Goal: Task Accomplishment & Management: Manage account settings

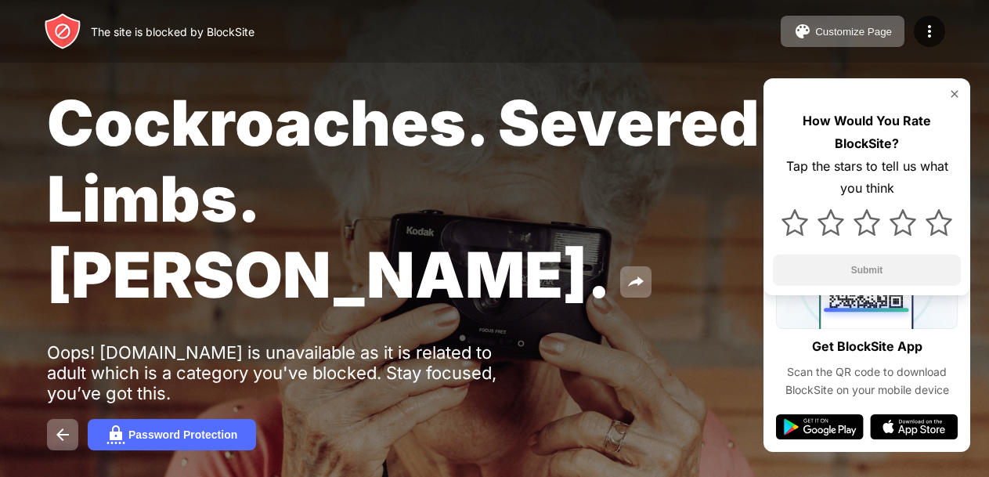
scroll to position [58, 0]
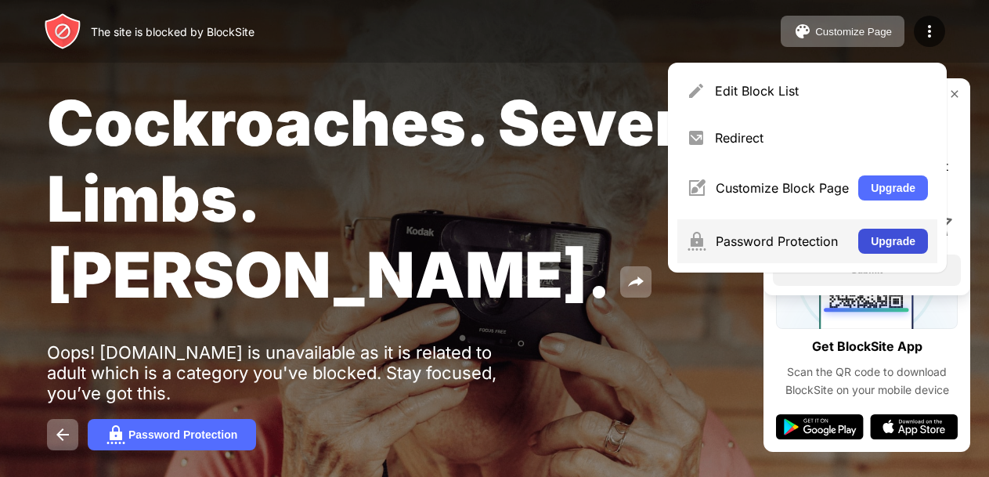
click at [885, 247] on button "Upgrade" at bounding box center [893, 241] width 70 height 25
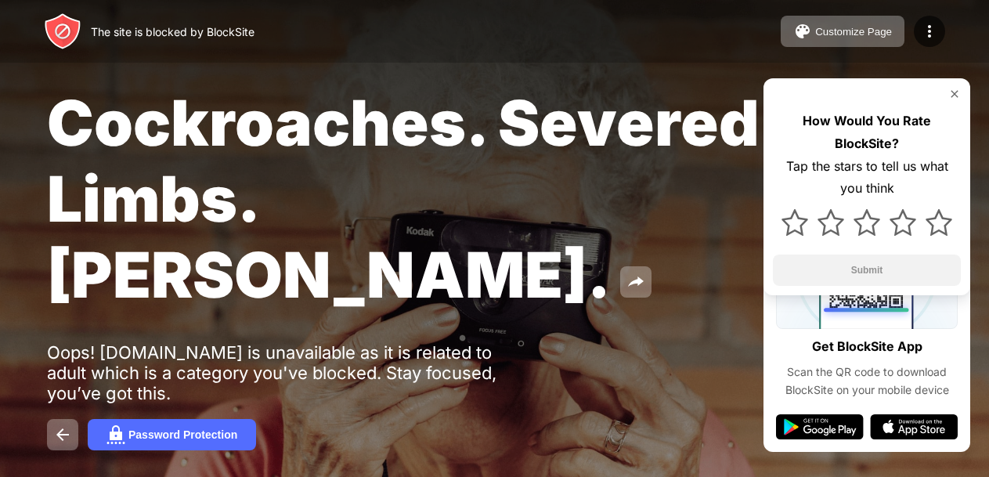
click at [960, 94] on img at bounding box center [955, 94] width 13 height 13
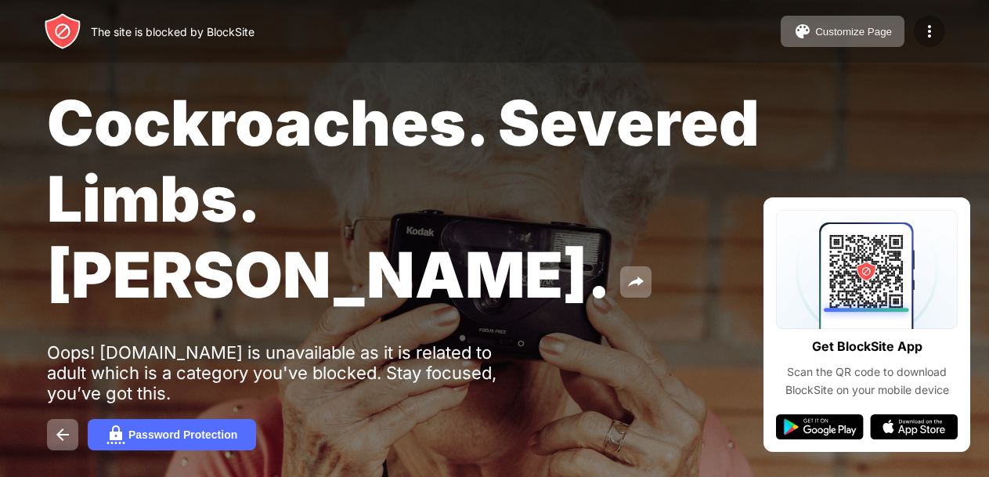
click at [928, 30] on img at bounding box center [929, 31] width 19 height 19
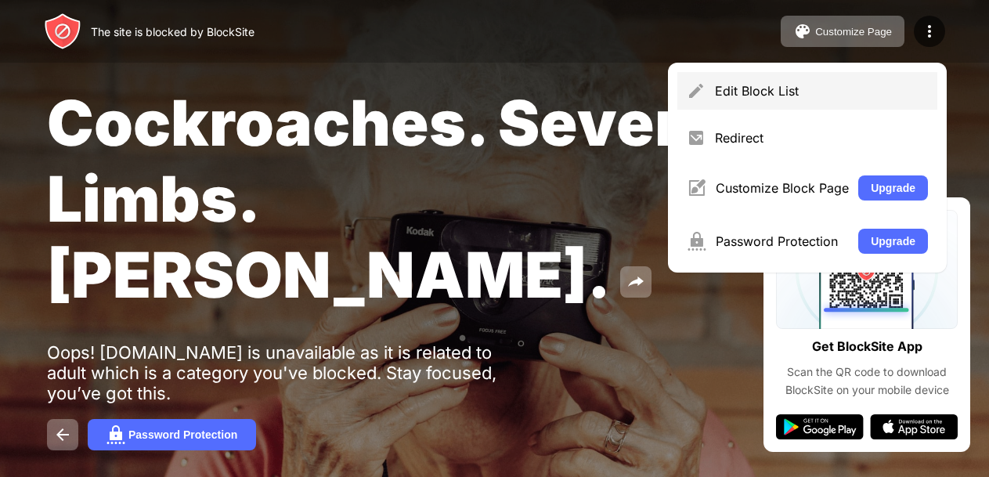
click at [780, 96] on div "Edit Block List" at bounding box center [821, 91] width 213 height 16
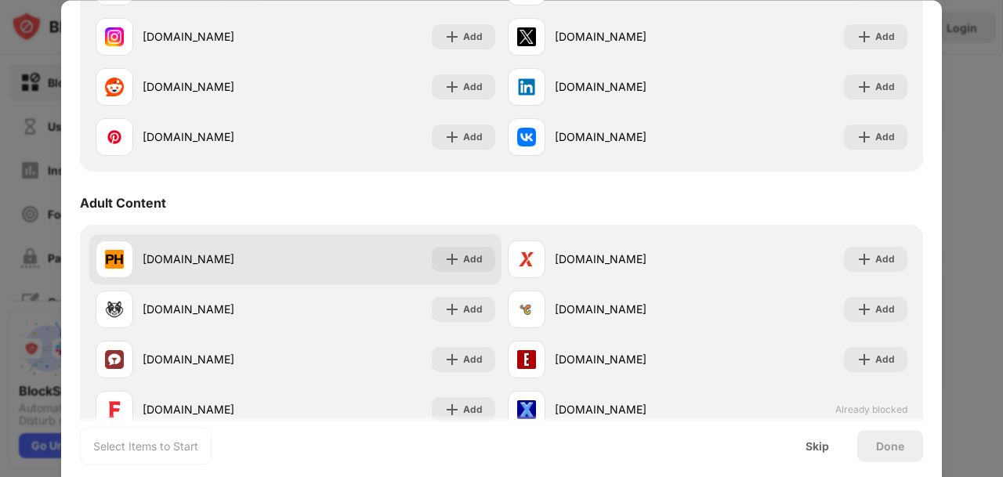
scroll to position [548, 0]
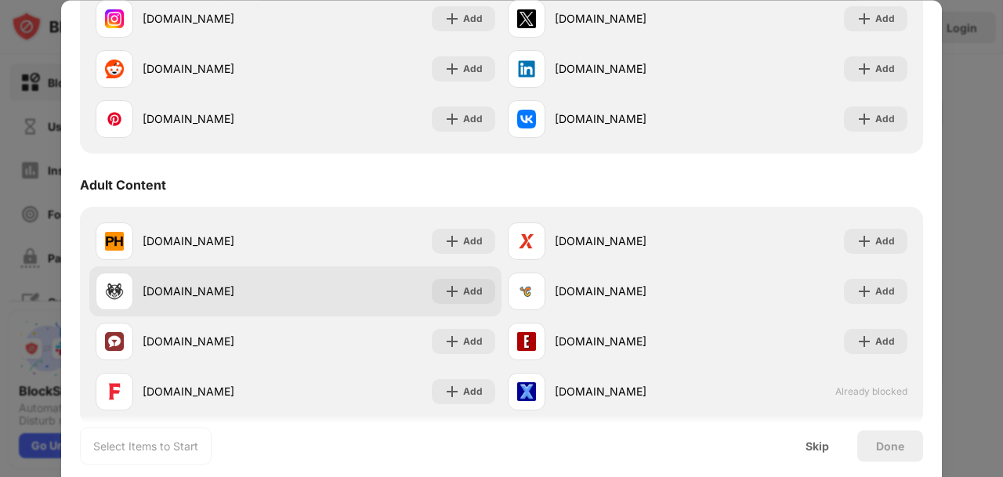
click at [186, 309] on div "xhamster.com" at bounding box center [196, 292] width 200 height 38
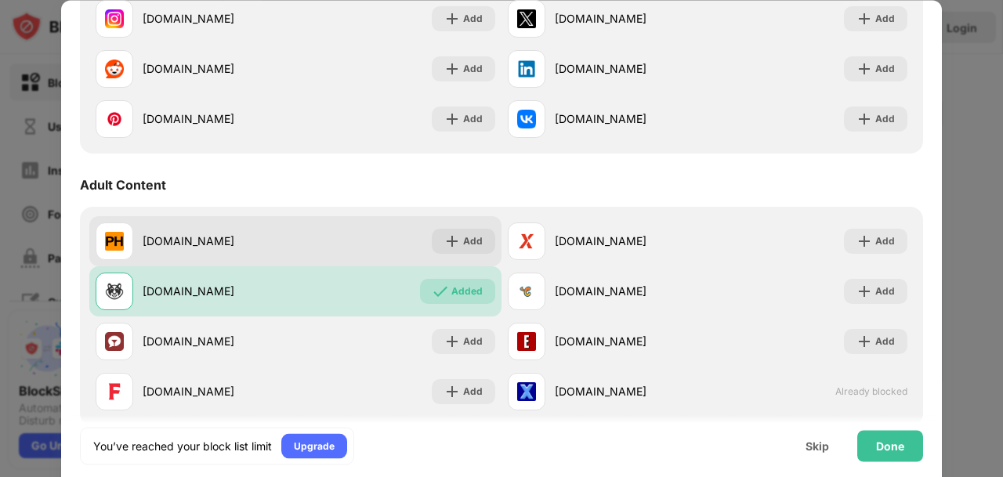
click at [194, 248] on div "pornhub.com" at bounding box center [219, 241] width 153 height 16
click at [138, 238] on div "pornhub.com" at bounding box center [196, 241] width 200 height 38
click at [186, 257] on div "pornhub.com" at bounding box center [196, 241] width 200 height 38
click at [186, 248] on div "pornhub.com" at bounding box center [219, 241] width 153 height 16
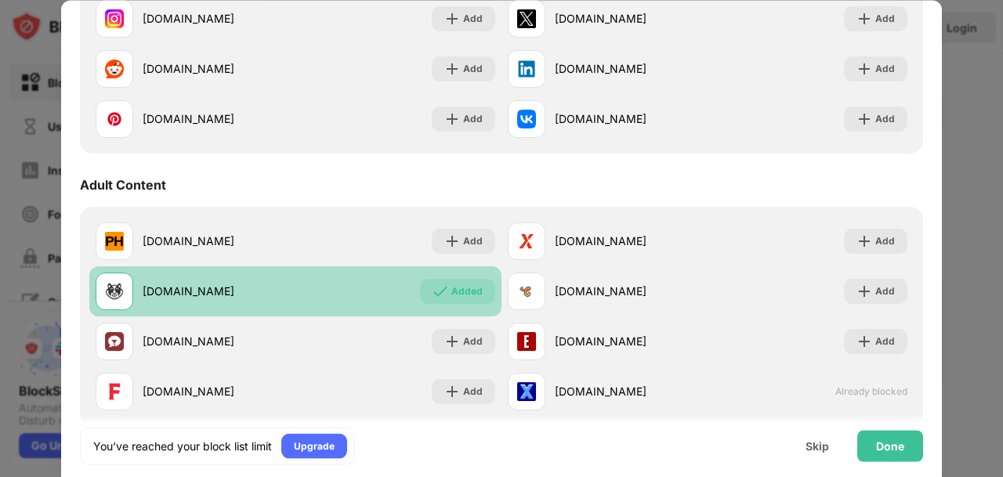
click at [231, 295] on div "xhamster.com" at bounding box center [219, 292] width 153 height 16
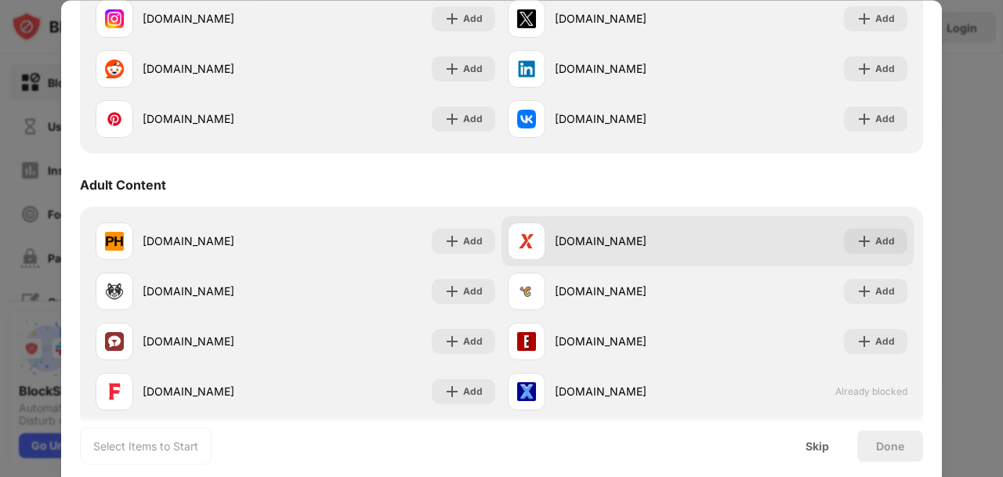
click at [564, 238] on div "xvideos.com" at bounding box center [631, 241] width 153 height 16
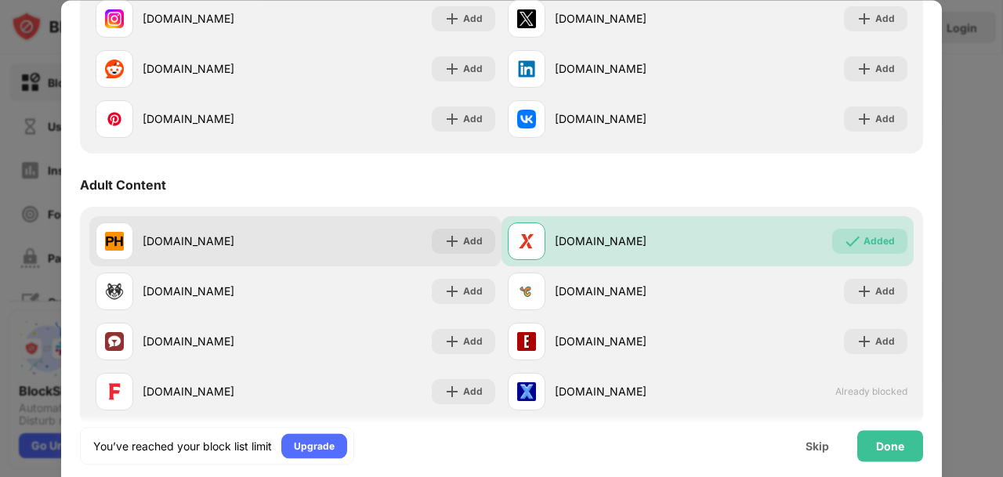
click at [222, 258] on div "pornhub.com" at bounding box center [196, 241] width 200 height 38
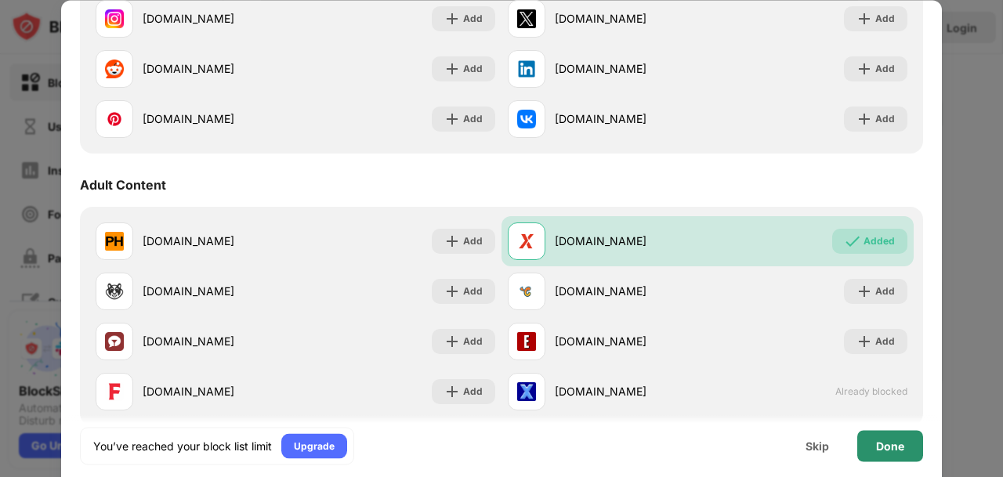
click at [901, 457] on div "Done" at bounding box center [890, 445] width 66 height 31
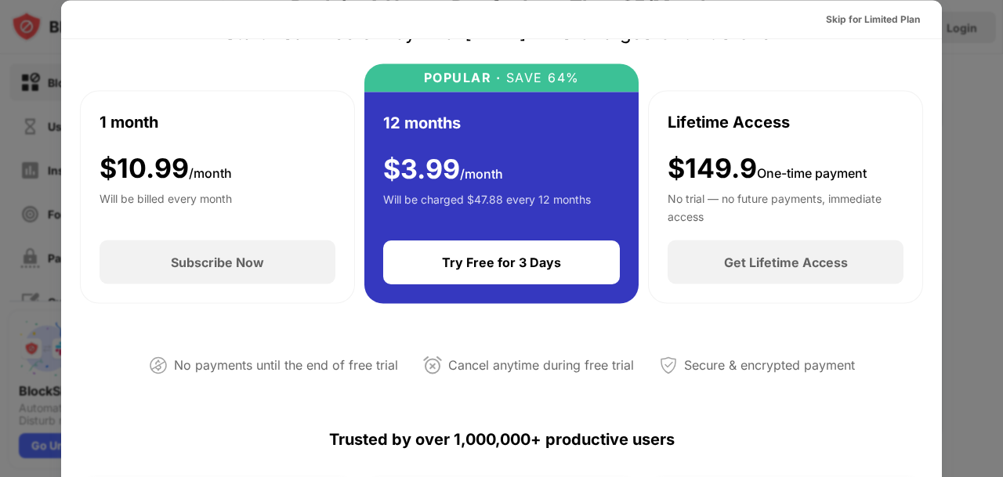
scroll to position [0, 0]
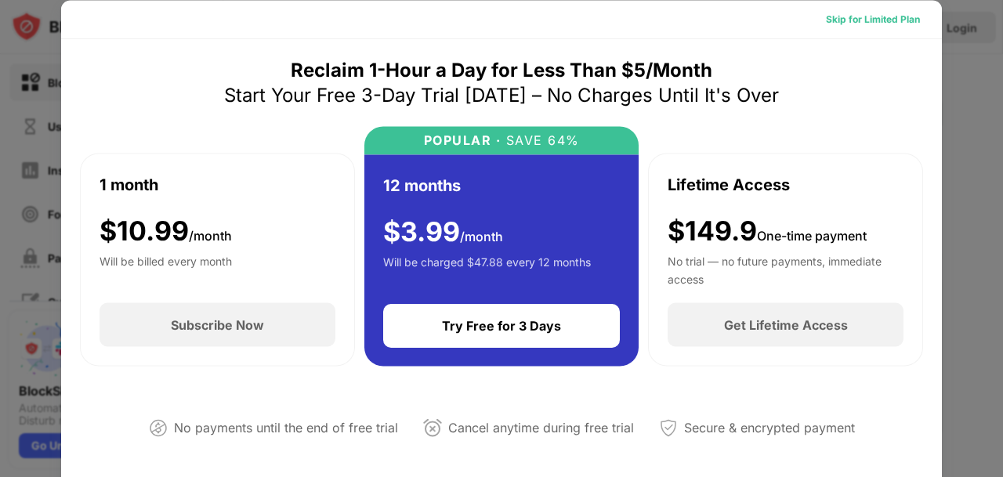
click at [844, 13] on div "Skip for Limited Plan" at bounding box center [873, 19] width 94 height 16
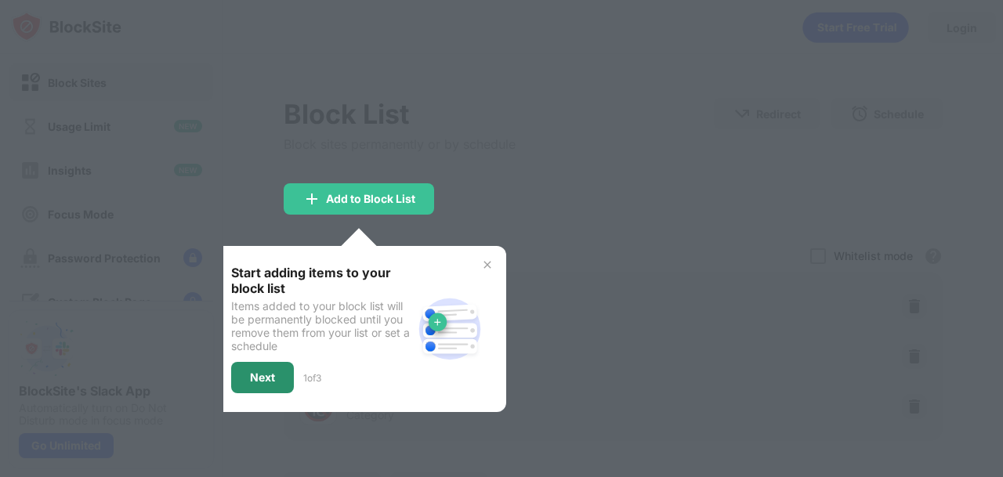
click at [250, 390] on div "Next" at bounding box center [262, 377] width 63 height 31
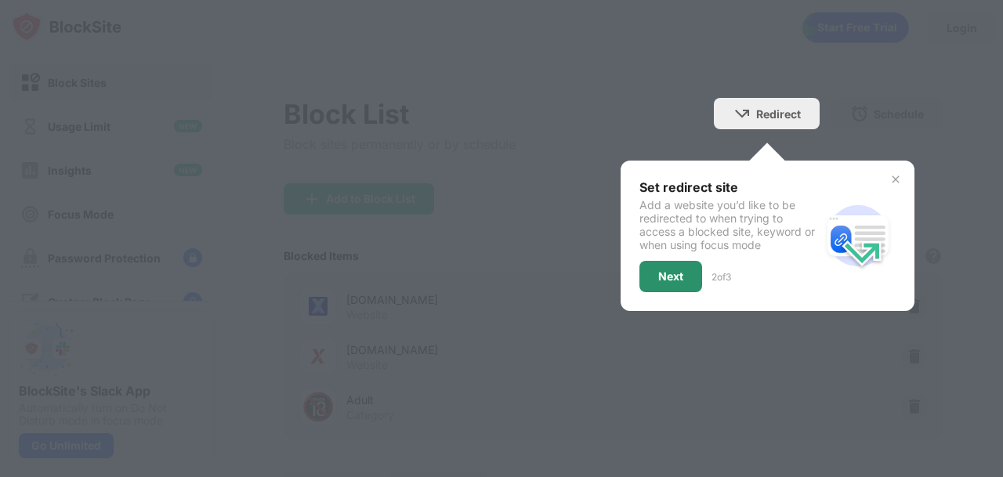
click at [658, 276] on div "Next" at bounding box center [670, 276] width 25 height 13
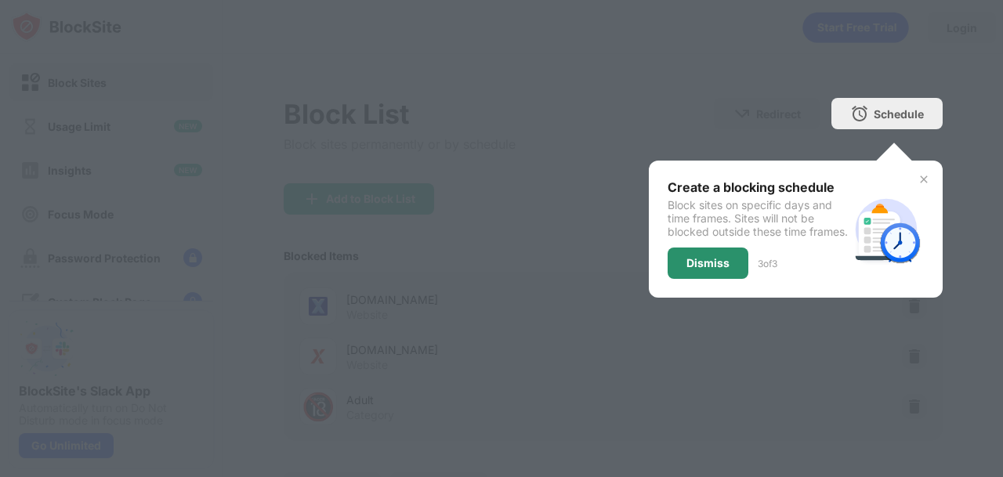
click at [686, 264] on div "Dismiss" at bounding box center [707, 263] width 43 height 13
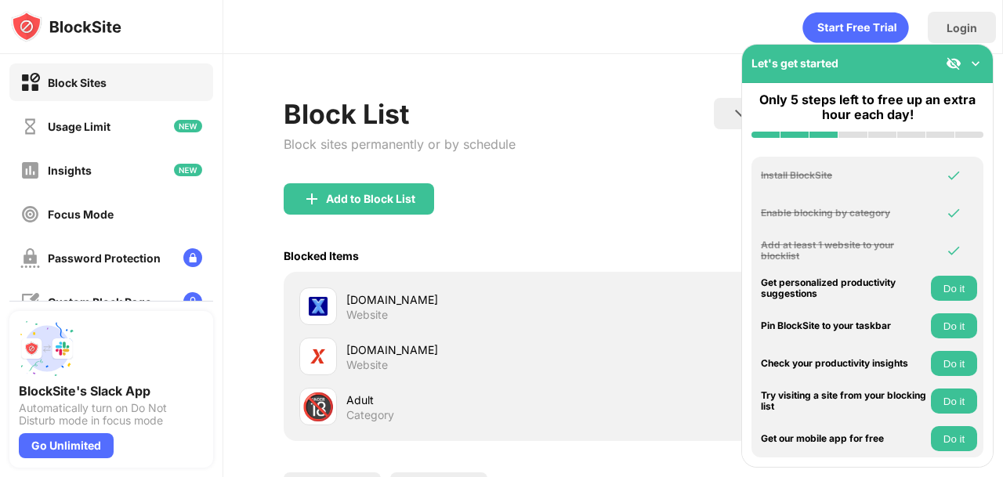
click at [379, 311] on div "Website" at bounding box center [367, 315] width 42 height 14
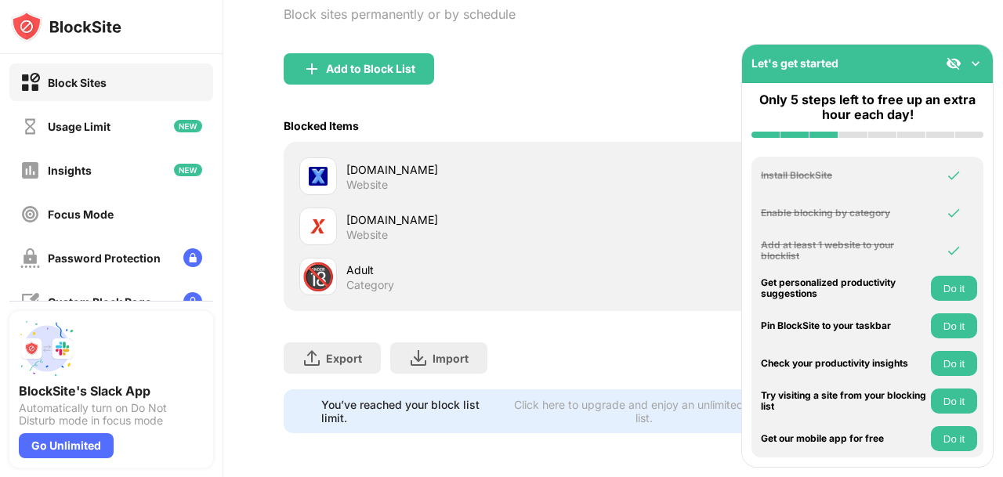
scroll to position [143, 0]
click at [952, 287] on button "Do it" at bounding box center [954, 288] width 46 height 25
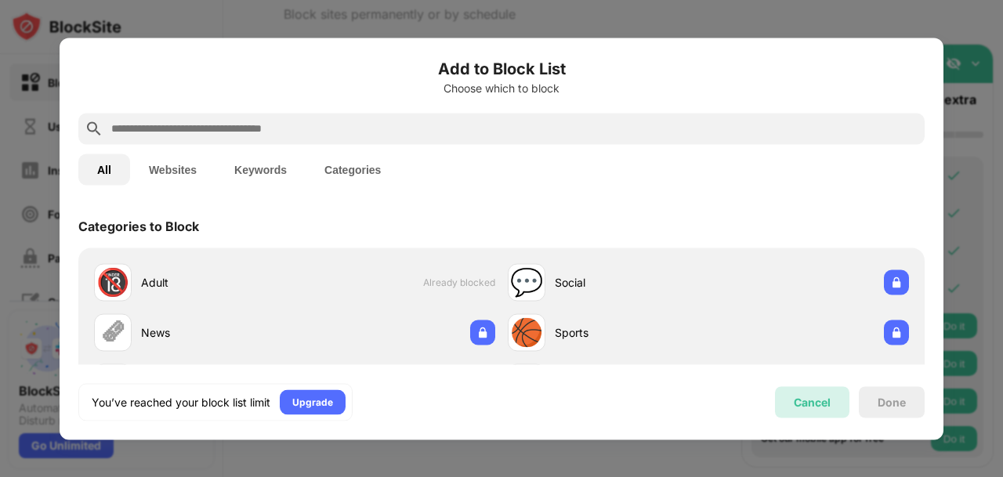
click at [807, 401] on div "Cancel" at bounding box center [811, 402] width 37 height 13
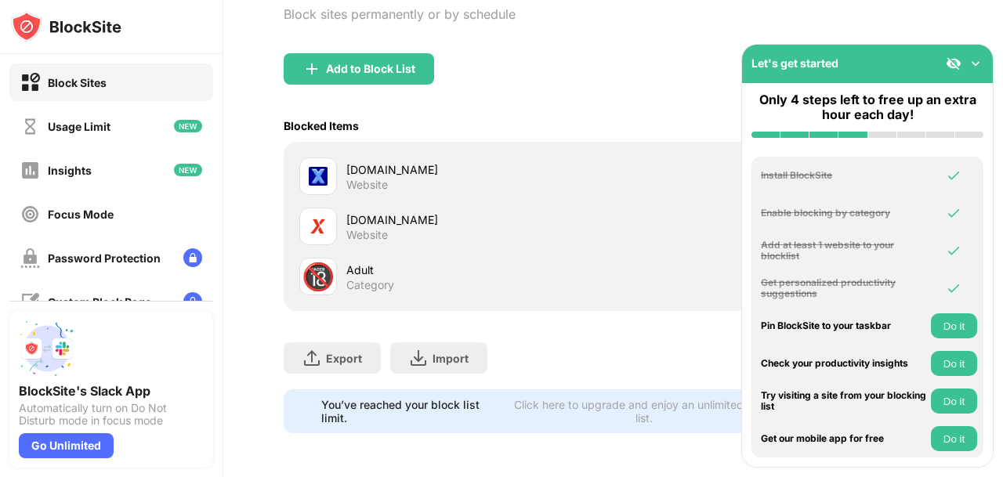
click at [968, 316] on button "Do it" at bounding box center [954, 325] width 46 height 25
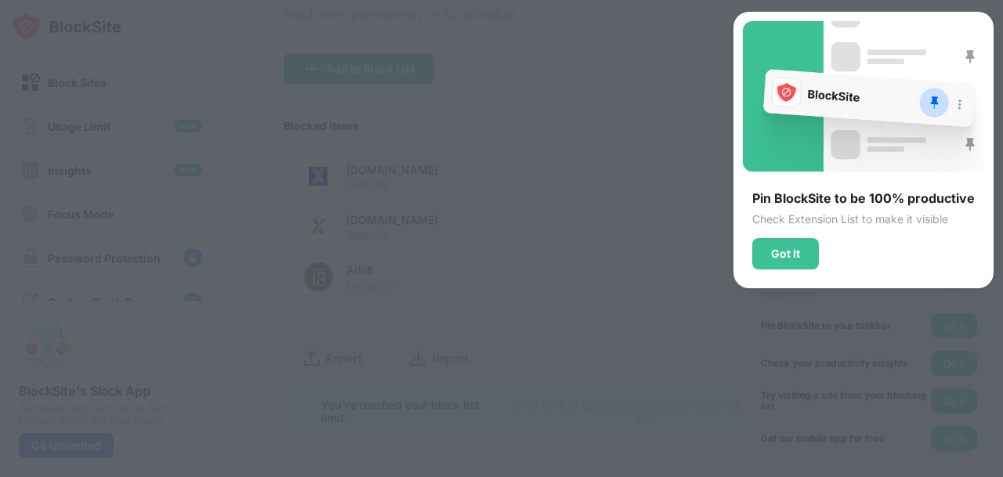
click at [720, 302] on div at bounding box center [501, 238] width 1003 height 477
click at [963, 107] on div at bounding box center [863, 96] width 241 height 150
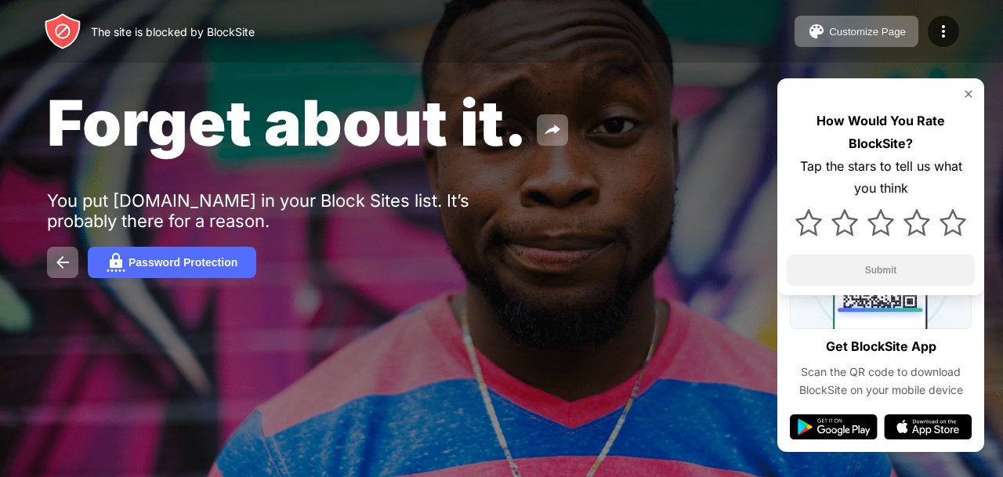
click at [968, 99] on img at bounding box center [968, 94] width 13 height 13
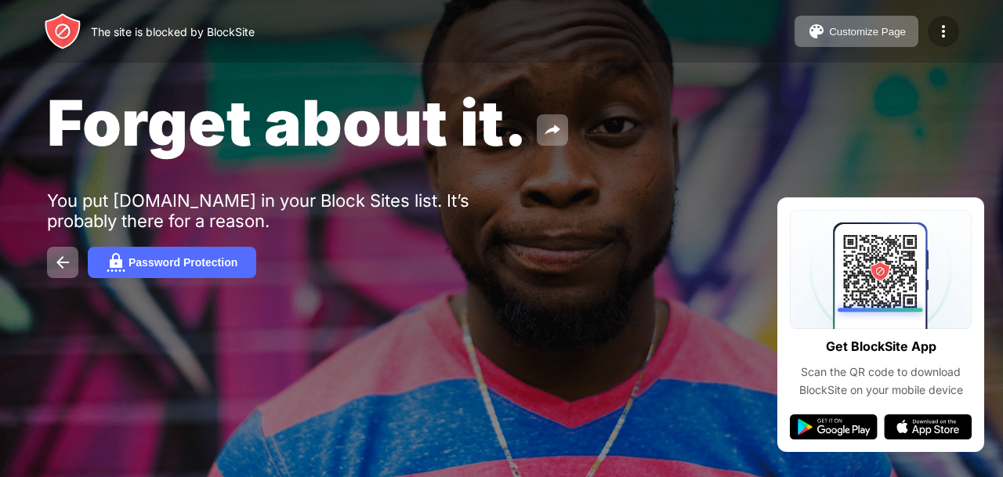
click at [943, 35] on img at bounding box center [943, 31] width 19 height 19
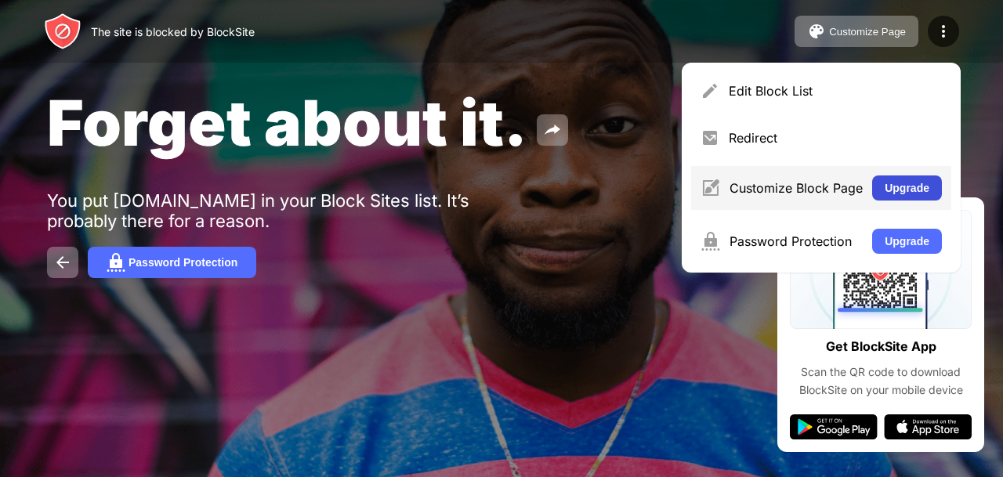
click at [896, 195] on button "Upgrade" at bounding box center [907, 187] width 70 height 25
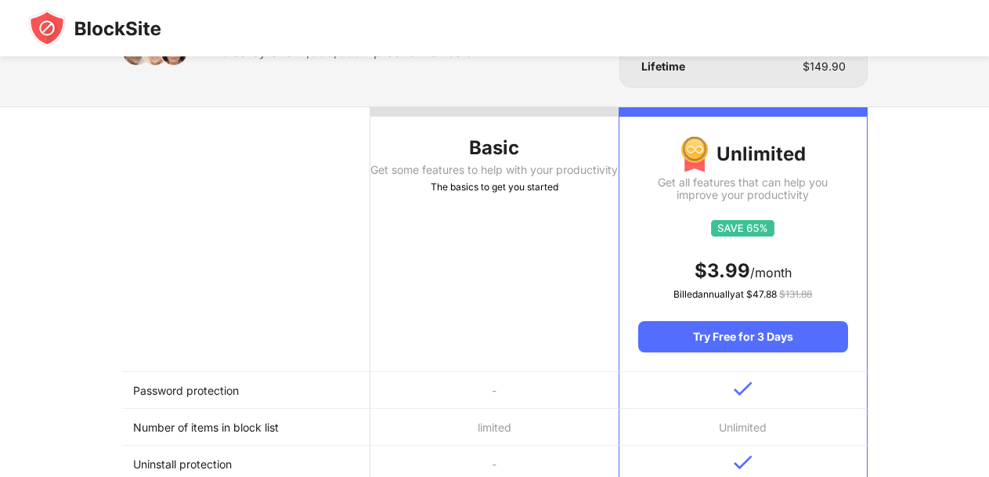
scroll to position [157, 0]
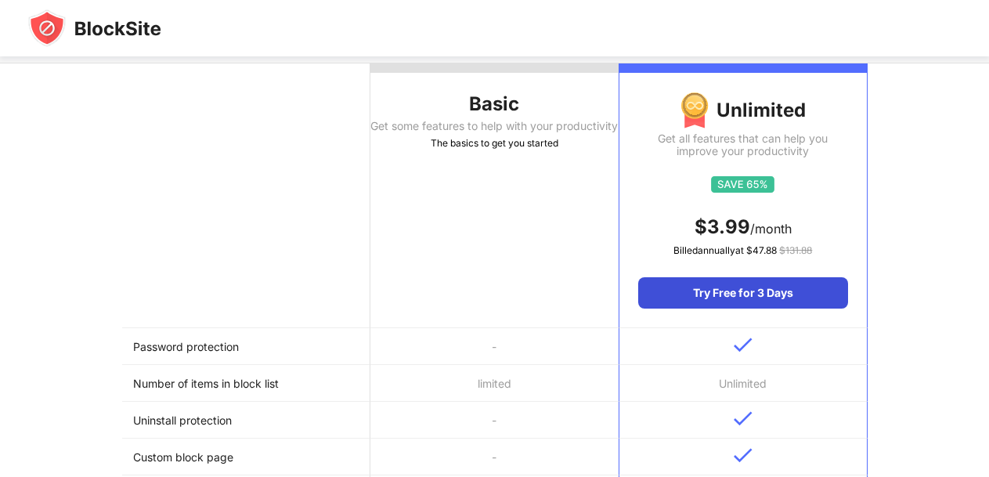
click at [739, 299] on div "Try Free for 3 Days" at bounding box center [742, 292] width 209 height 31
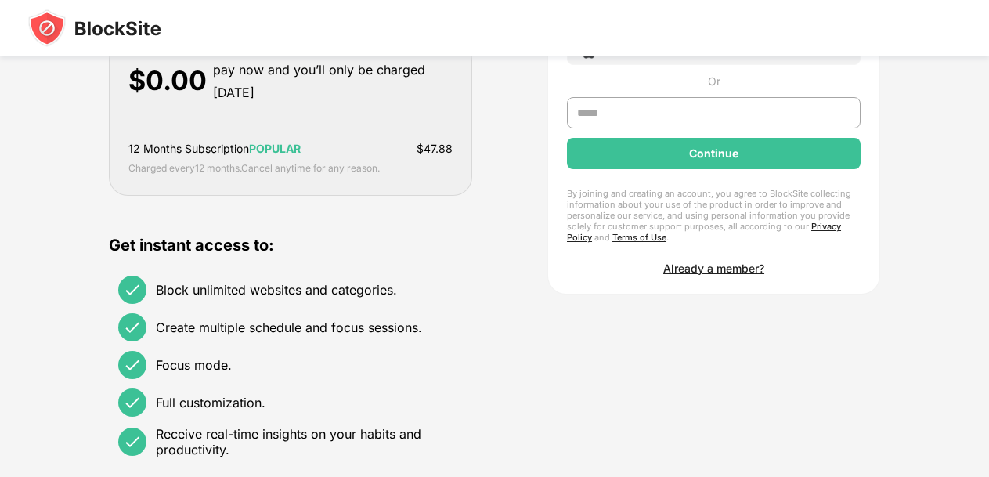
scroll to position [0, 0]
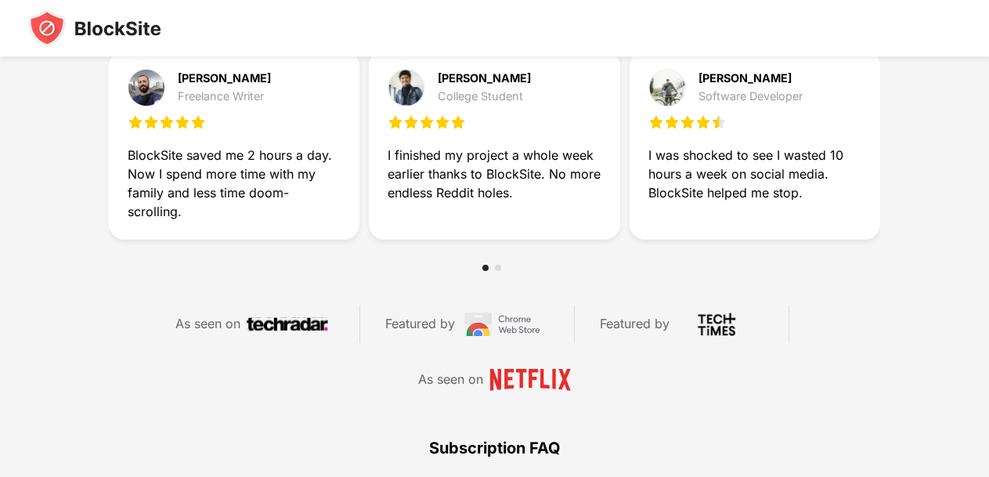
scroll to position [940, 0]
